Goal: Obtain resource: Obtain resource

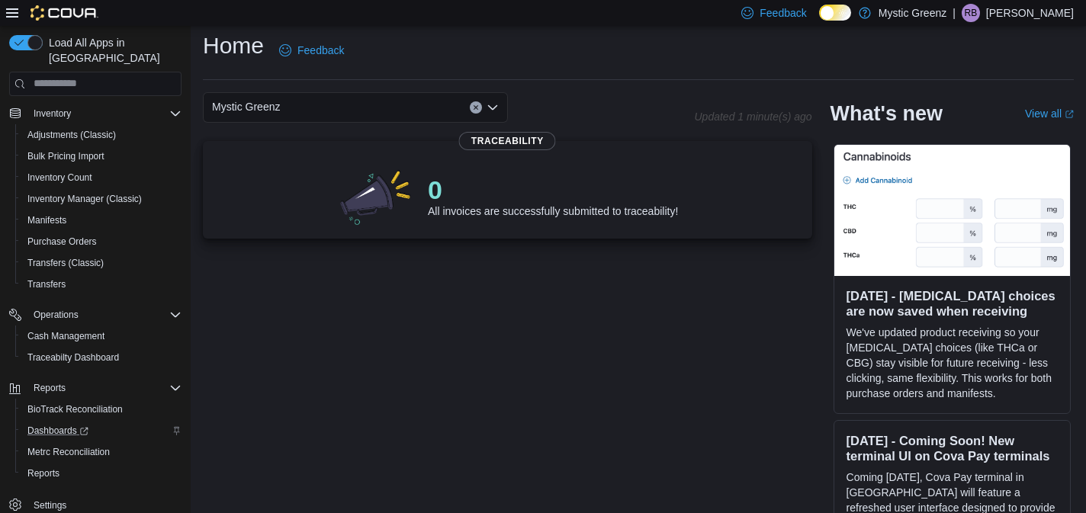
scroll to position [32, 0]
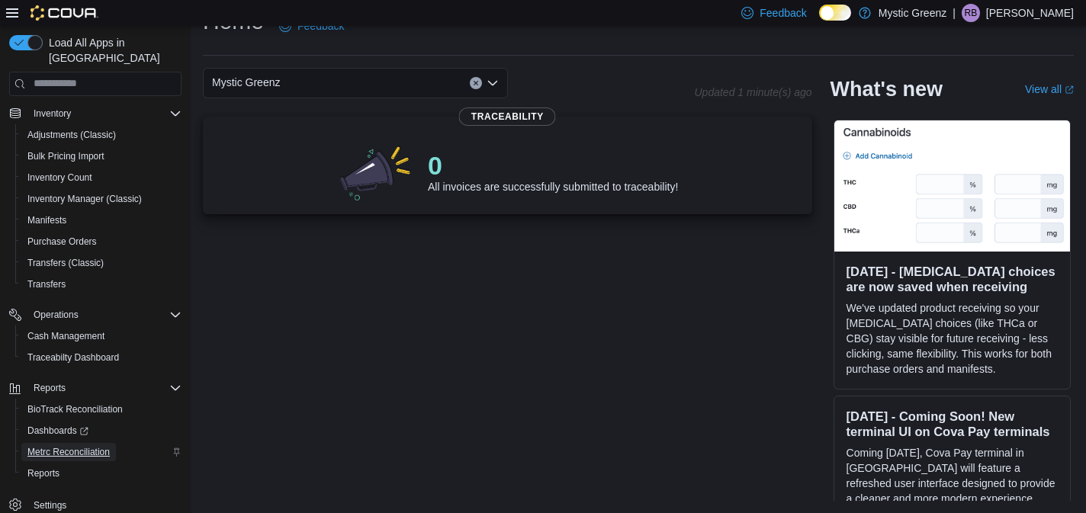
click at [101, 446] on span "Metrc Reconciliation" at bounding box center [68, 452] width 82 height 12
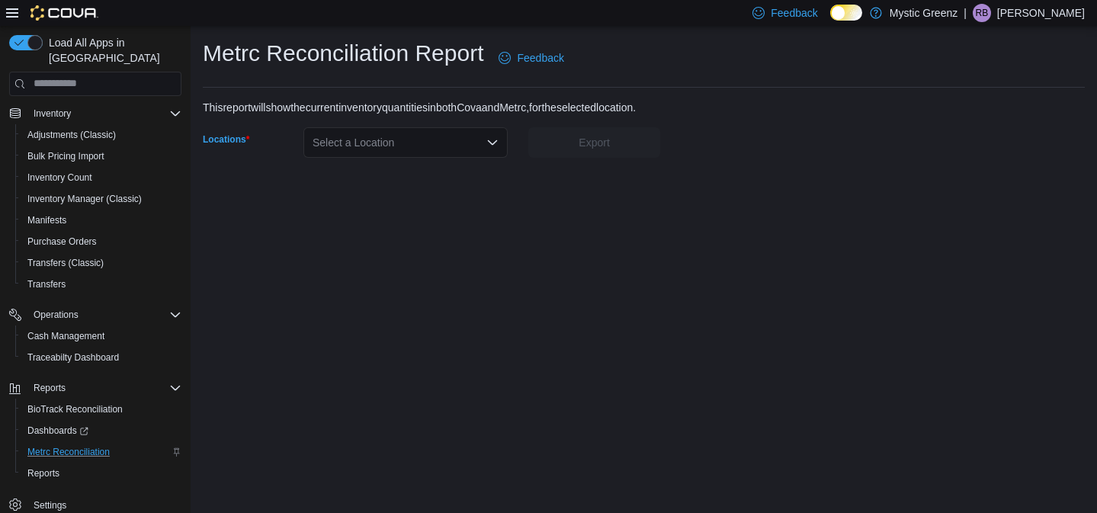
click at [493, 144] on icon "Open list of options" at bounding box center [492, 142] width 9 height 5
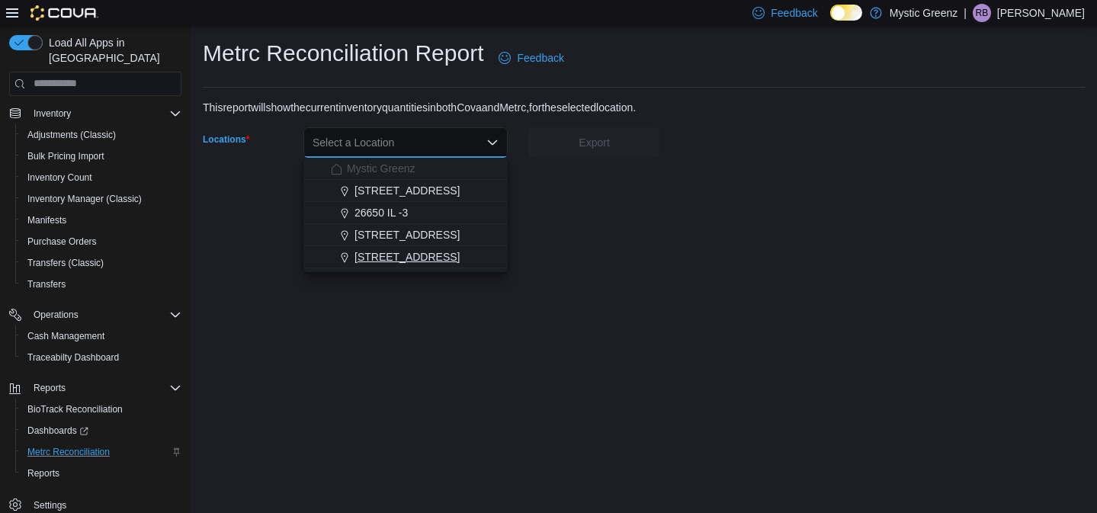
click at [456, 258] on div "[STREET_ADDRESS]" at bounding box center [415, 256] width 168 height 15
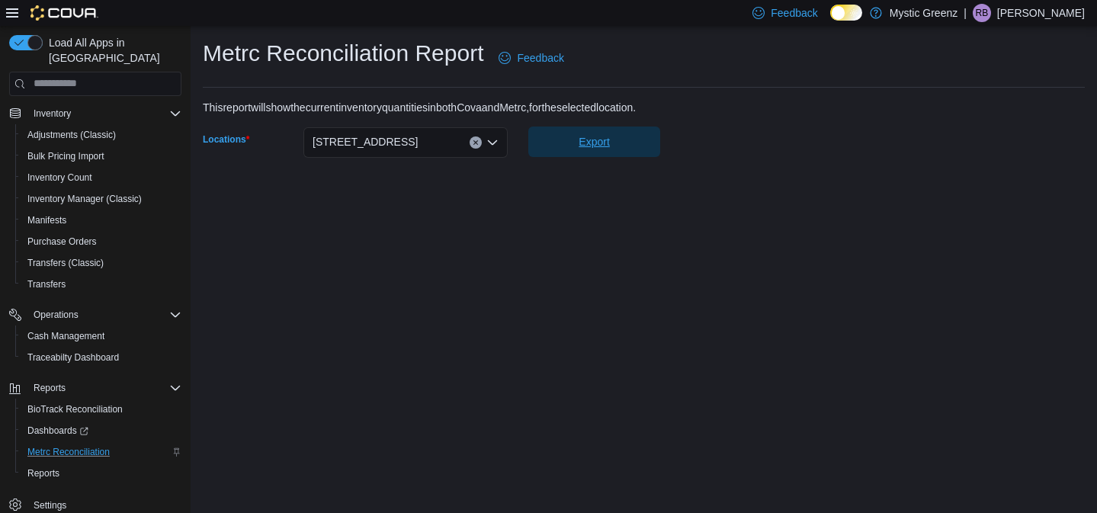
click at [606, 150] on span "Export" at bounding box center [594, 142] width 114 height 30
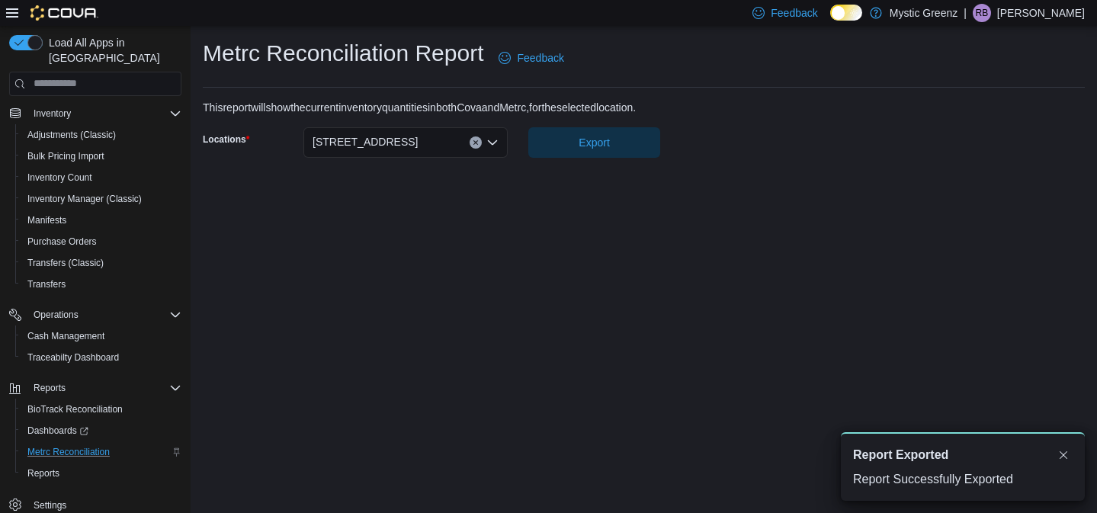
click at [488, 143] on icon "Open list of options" at bounding box center [492, 142] width 12 height 12
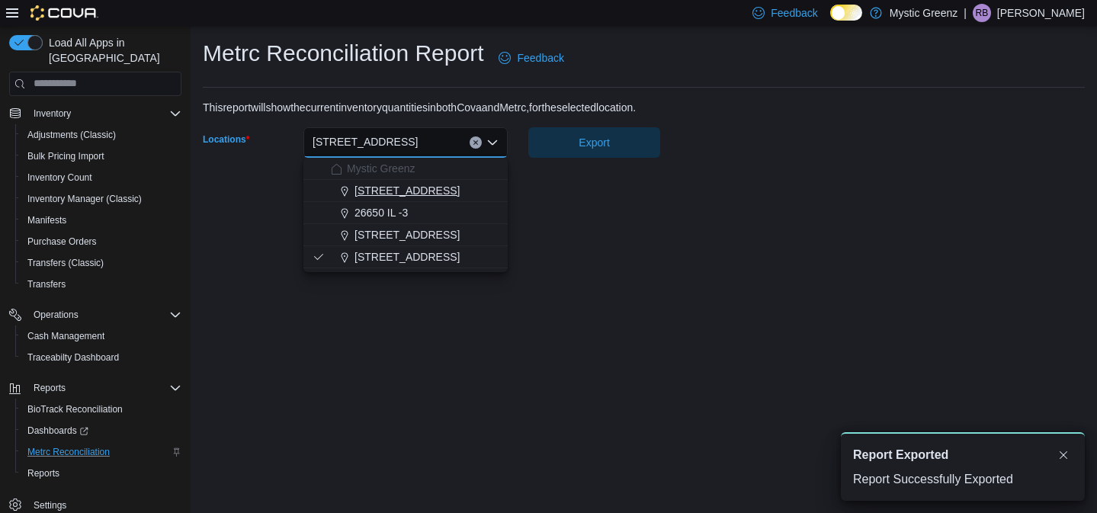
click at [470, 195] on div "[STREET_ADDRESS]" at bounding box center [415, 190] width 168 height 15
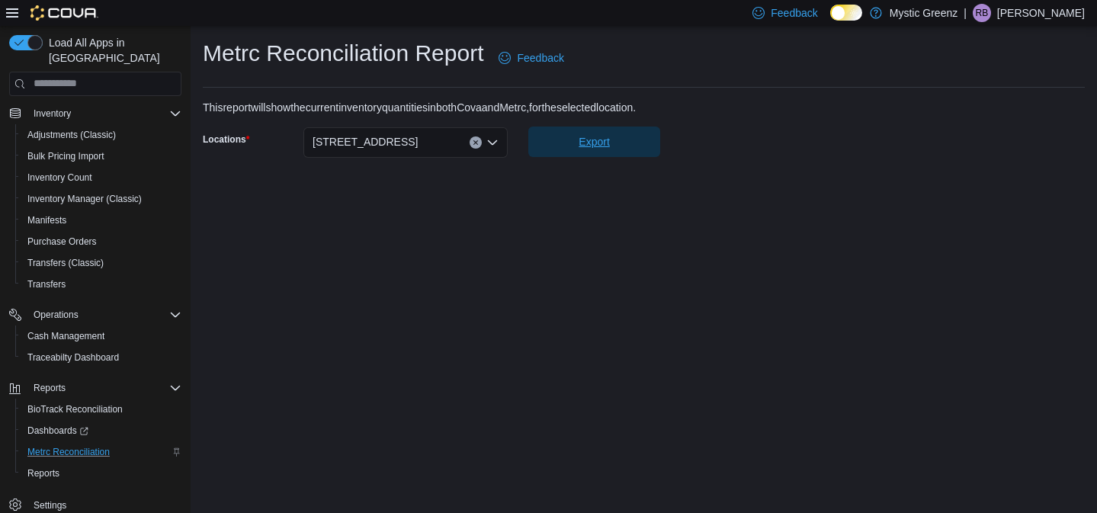
click at [566, 150] on span "Export" at bounding box center [594, 142] width 114 height 30
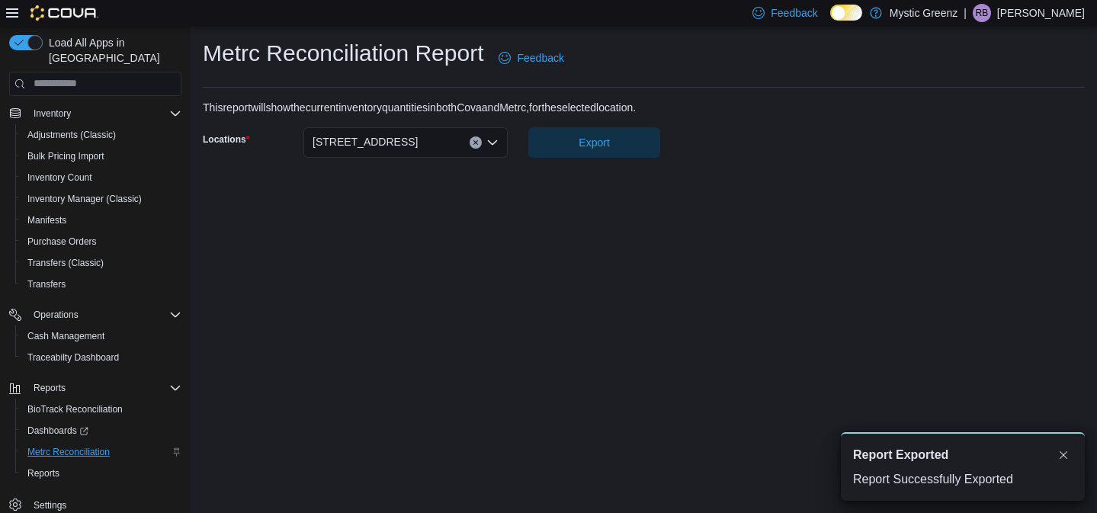
click at [487, 148] on div "[STREET_ADDRESS]" at bounding box center [405, 142] width 204 height 30
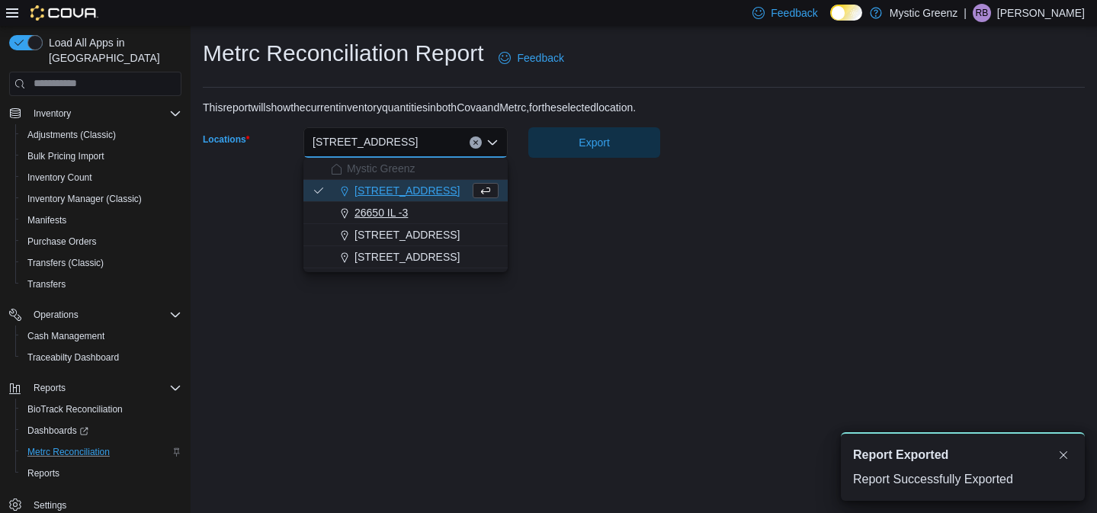
click at [463, 210] on div "26650 IL -3" at bounding box center [415, 212] width 168 height 15
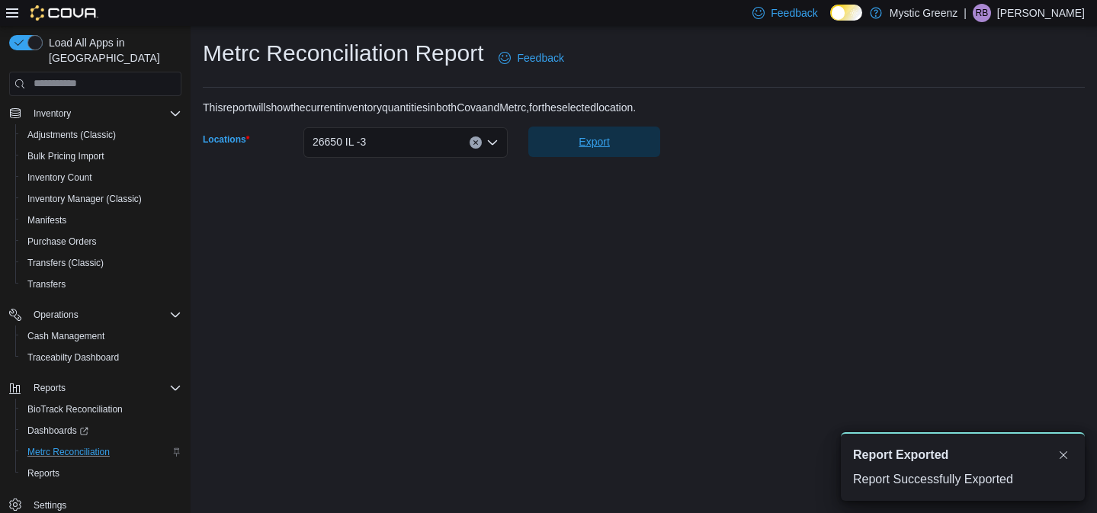
click at [566, 147] on span "Export" at bounding box center [594, 142] width 114 height 30
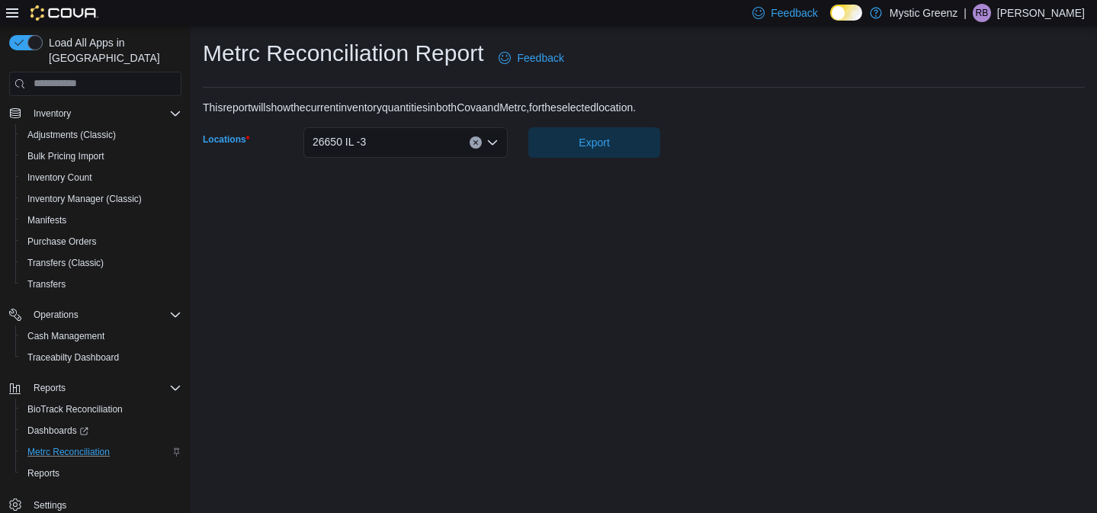
click at [488, 146] on icon "Open list of options" at bounding box center [492, 142] width 12 height 12
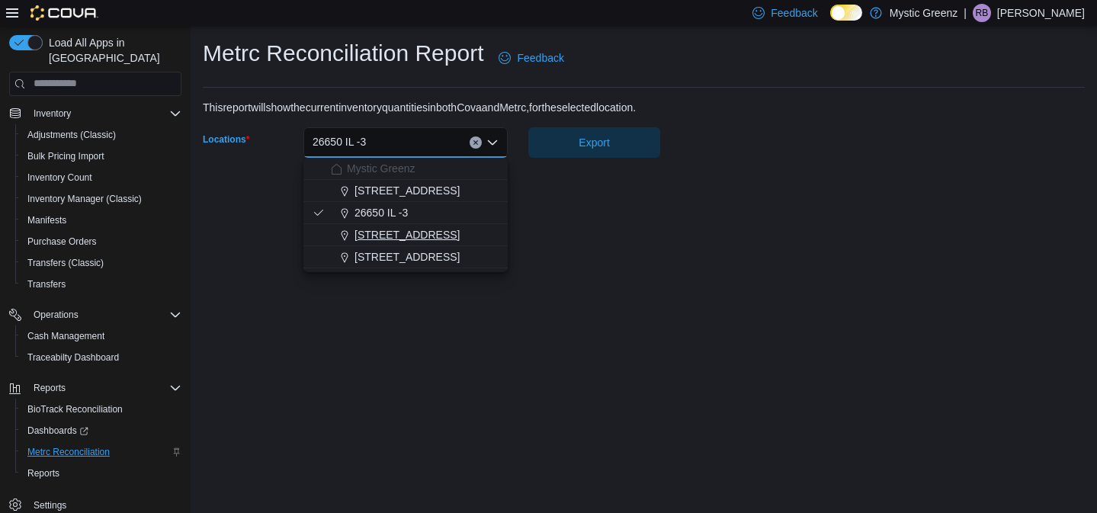
click at [481, 233] on div "[STREET_ADDRESS]" at bounding box center [415, 234] width 168 height 15
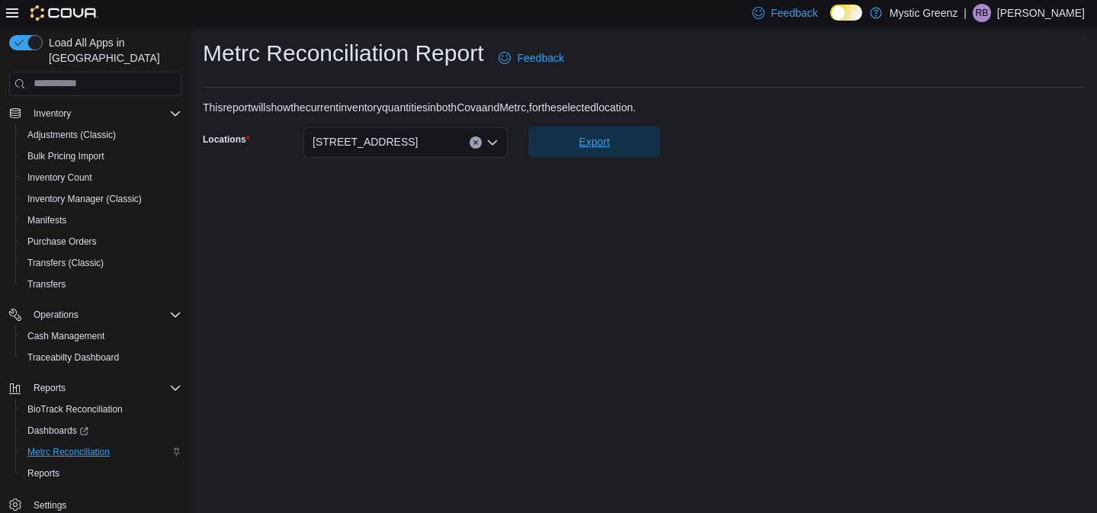
click at [576, 152] on span "Export" at bounding box center [594, 142] width 114 height 30
